Goal: Navigation & Orientation: Go to known website

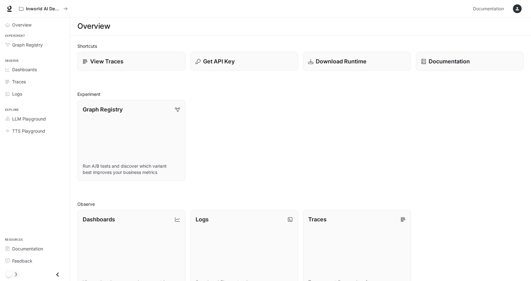
click at [517, 10] on icon "button" at bounding box center [517, 8] width 3 height 3
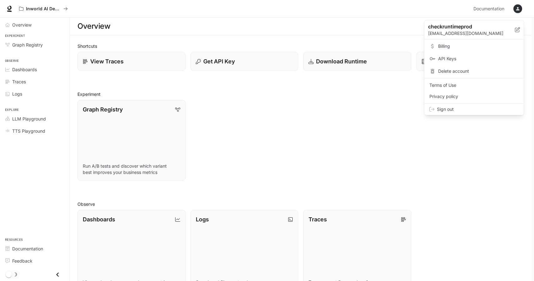
click at [453, 111] on span "Sign out" at bounding box center [478, 109] width 82 height 6
